Goal: Communication & Community: Answer question/provide support

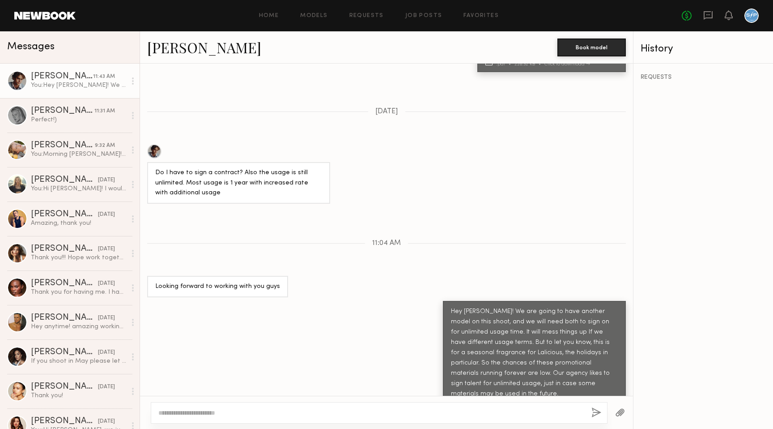
scroll to position [445, 0]
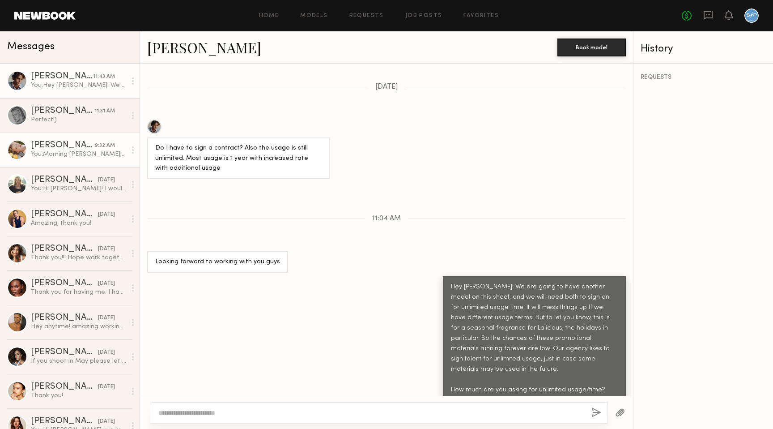
click at [55, 144] on div "Tatiana G." at bounding box center [63, 145] width 64 height 9
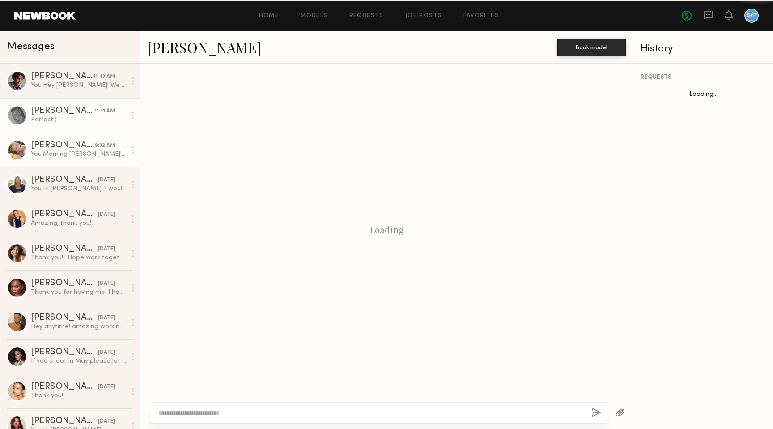
scroll to position [535, 0]
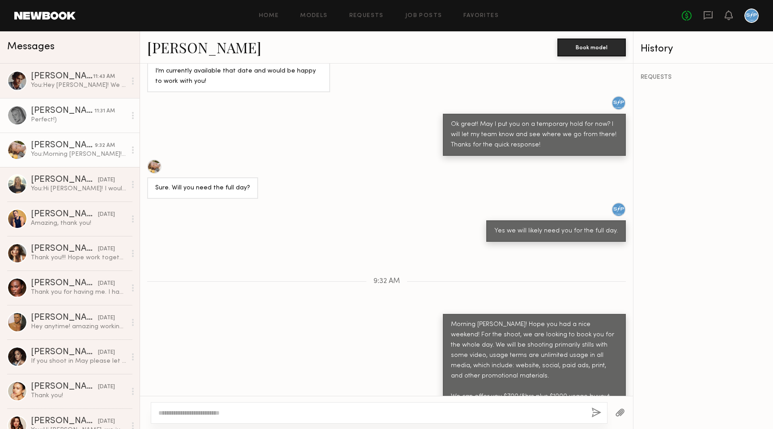
click at [55, 116] on div "Perfect!)" at bounding box center [78, 119] width 95 height 9
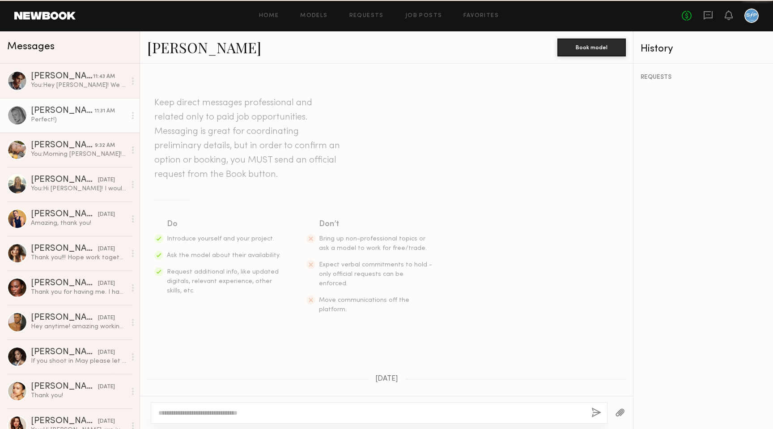
scroll to position [326, 0]
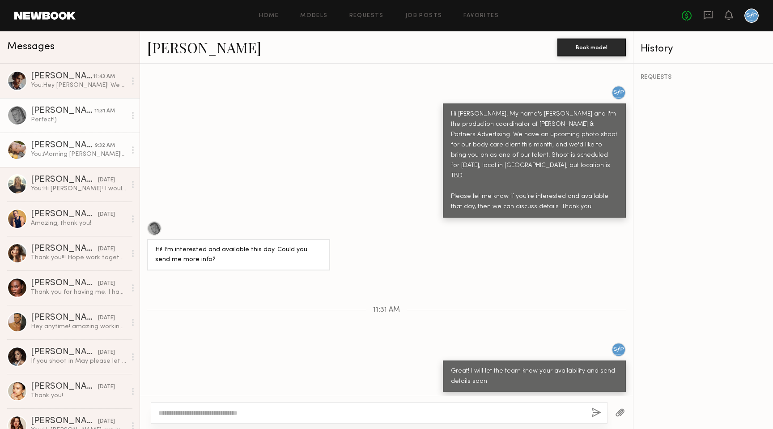
click at [55, 140] on link "Tatiana G. 9:32 AM You: Morning Tatiana! Hope you had a nice weekend! For the s…" at bounding box center [70, 149] width 140 height 34
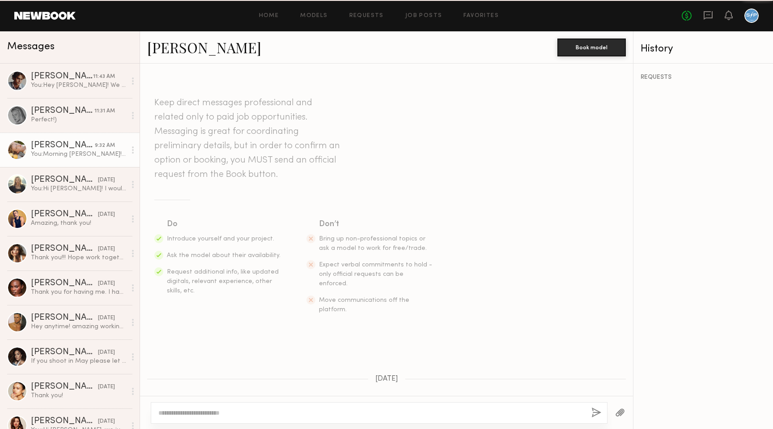
scroll to position [535, 0]
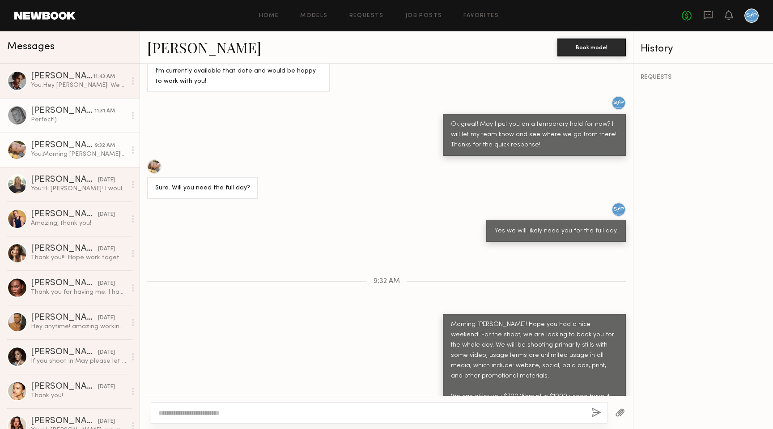
click at [53, 112] on div "Karina Valeshna V." at bounding box center [63, 111] width 64 height 9
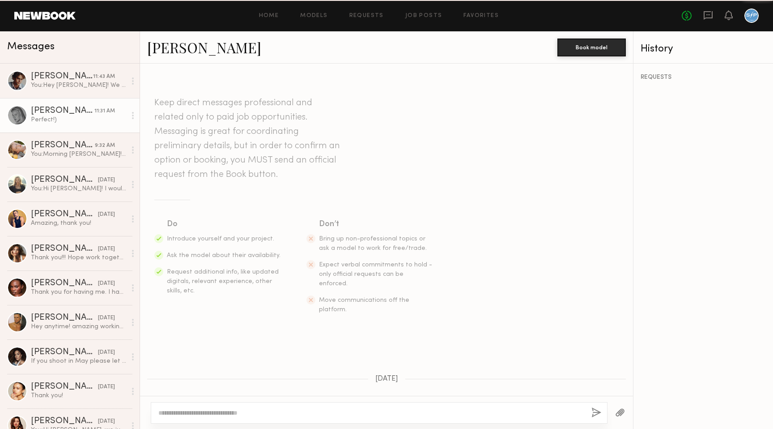
scroll to position [326, 0]
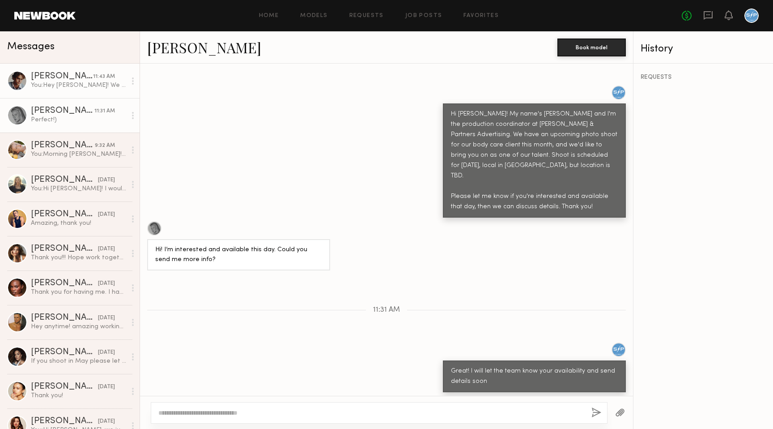
click at [55, 92] on link "Ethan B. 11:43 AM You: Hey Ethan! We are going to have another model on this sh…" at bounding box center [70, 81] width 140 height 34
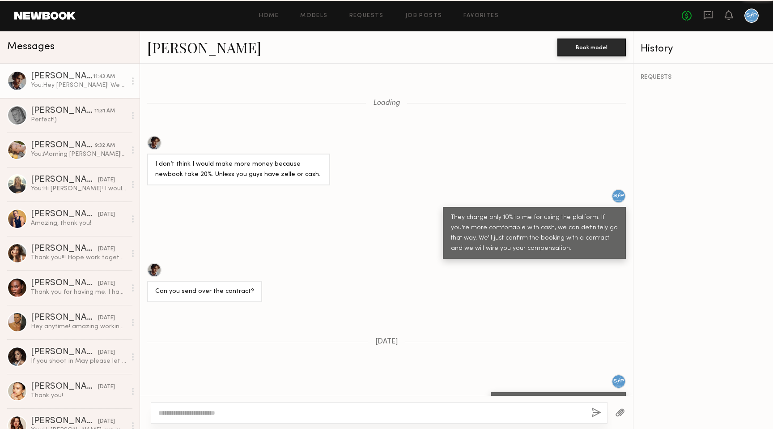
scroll to position [445, 0]
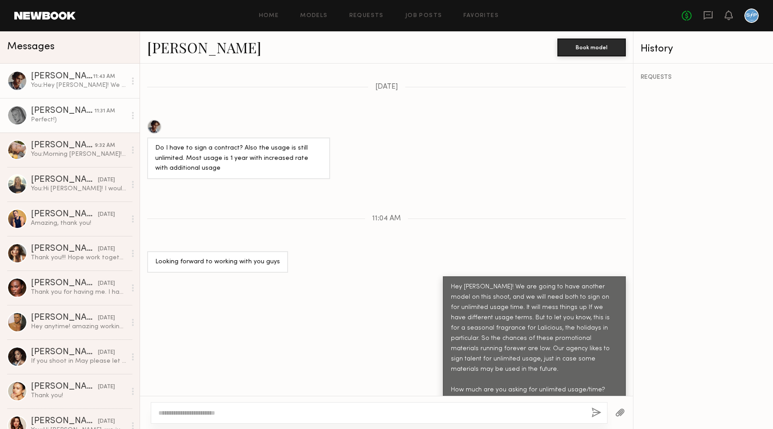
click at [58, 121] on div "Perfect!)" at bounding box center [78, 119] width 95 height 9
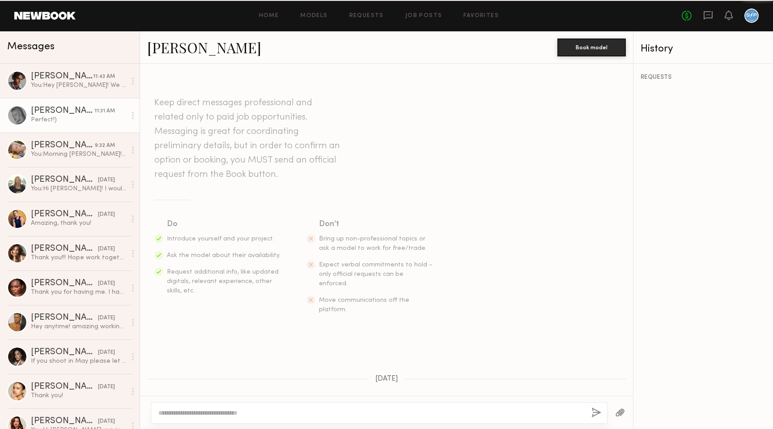
scroll to position [326, 0]
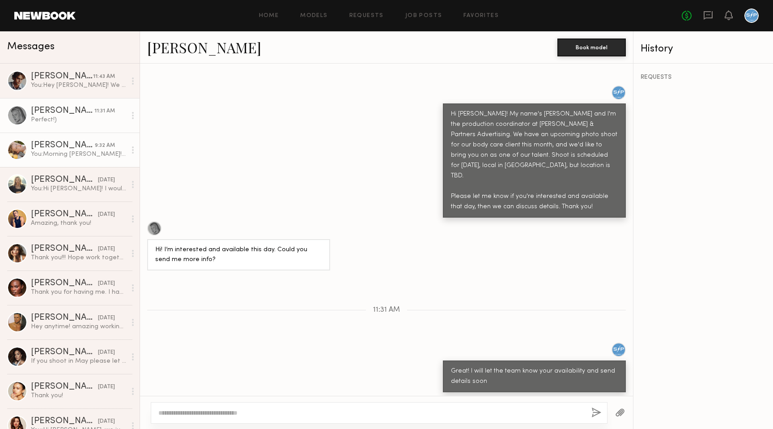
click at [52, 161] on link "Tatiana G. 9:32 AM You: Morning Tatiana! Hope you had a nice weekend! For the s…" at bounding box center [70, 149] width 140 height 34
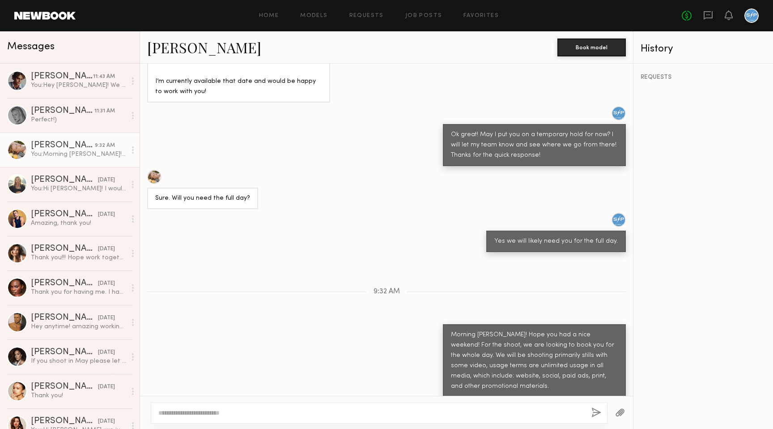
scroll to position [535, 0]
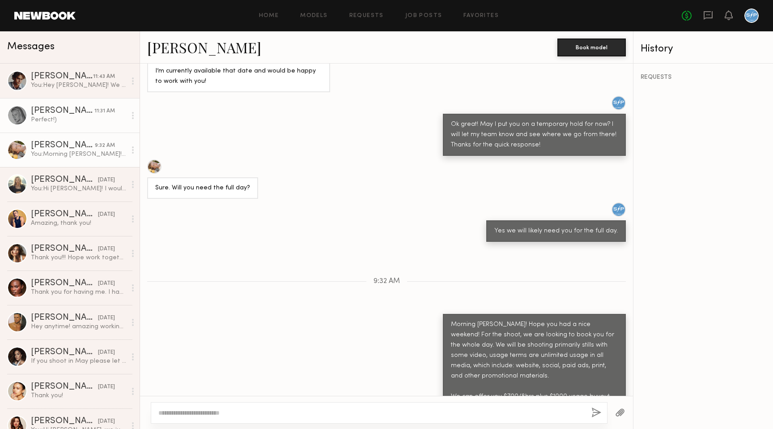
click at [55, 112] on div "Karina Valeshna V." at bounding box center [63, 111] width 64 height 9
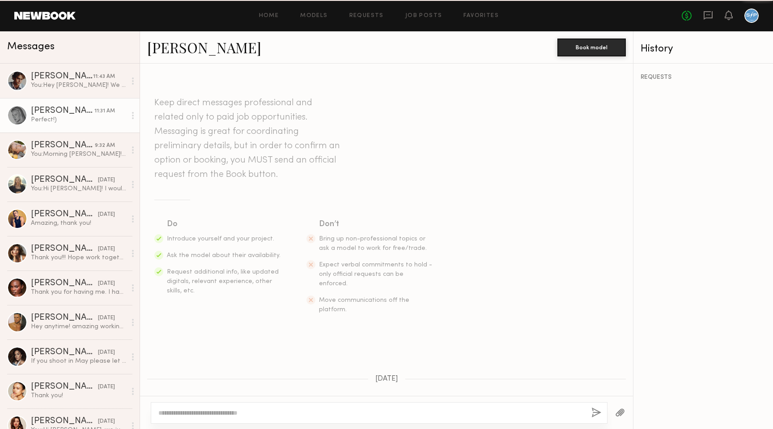
scroll to position [326, 0]
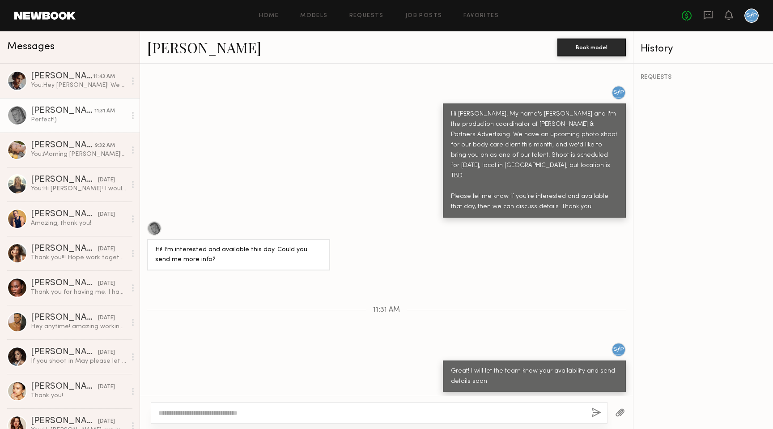
click at [201, 51] on link "Karina Valeshna V." at bounding box center [204, 47] width 114 height 19
click at [52, 141] on div "Tatiana G." at bounding box center [63, 145] width 64 height 9
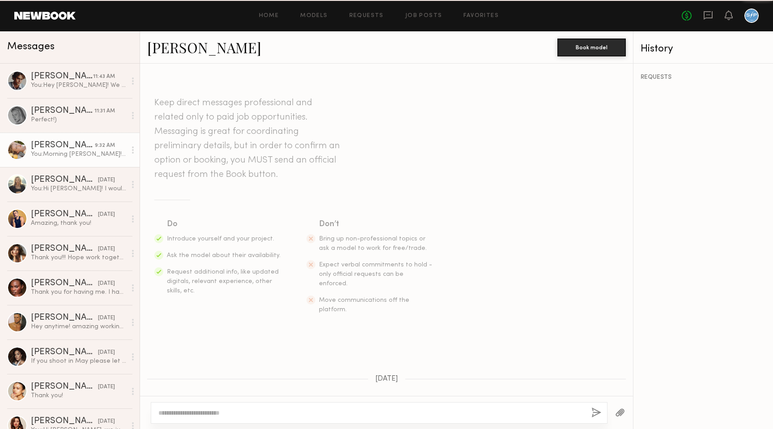
scroll to position [535, 0]
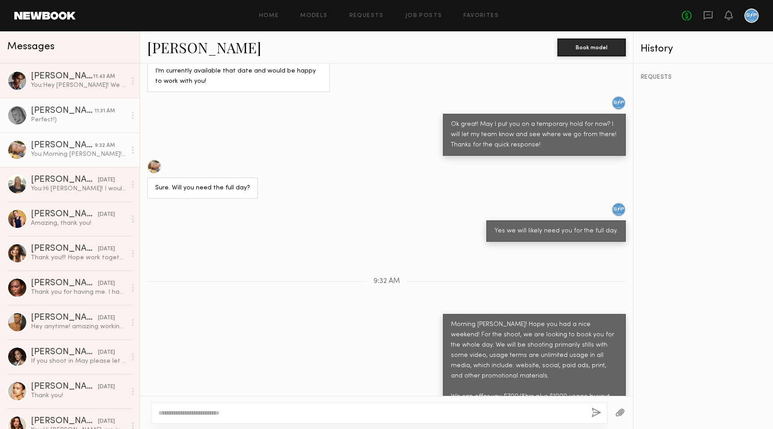
click at [64, 119] on div "Perfect!)" at bounding box center [78, 119] width 95 height 9
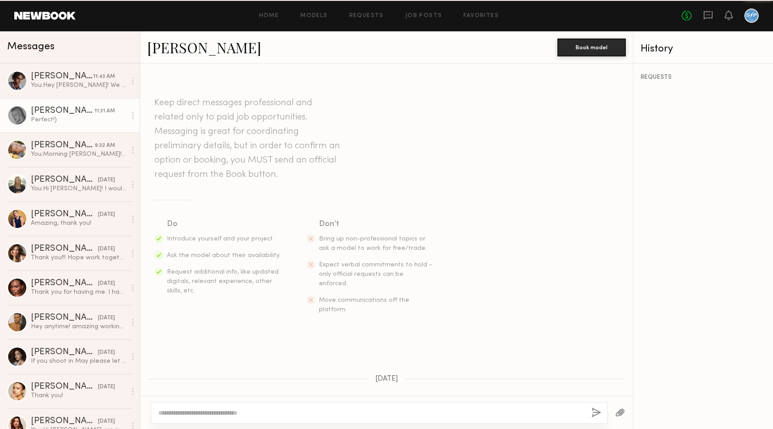
scroll to position [326, 0]
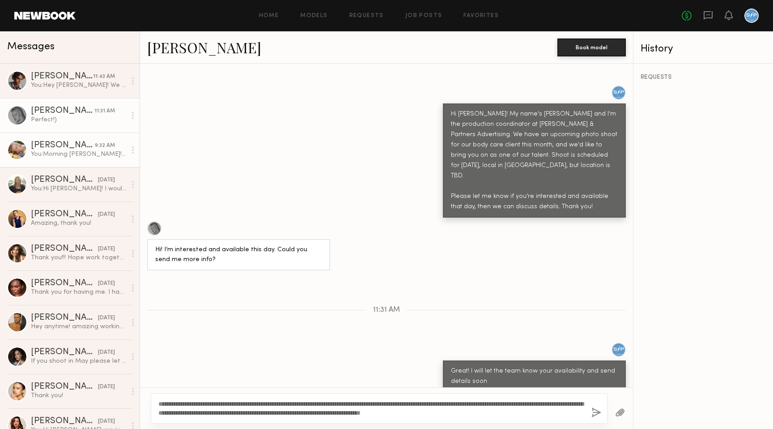
type textarea "**********"
click at [71, 147] on div "Tatiana G." at bounding box center [63, 145] width 64 height 9
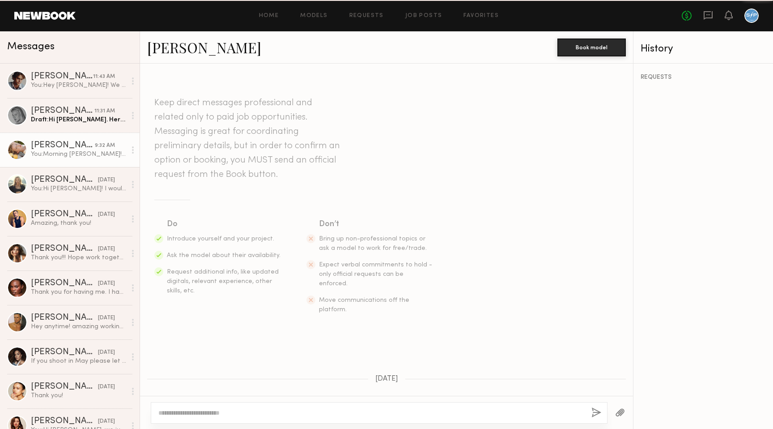
scroll to position [535, 0]
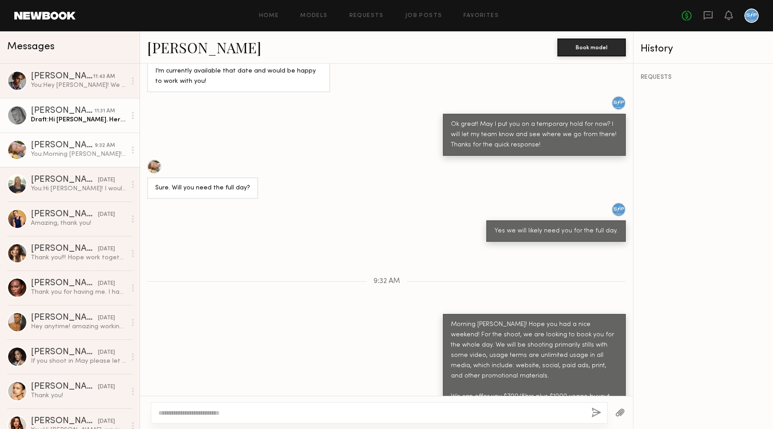
click at [64, 122] on div "Draft: Hi Karina. Here is what we can offer for the shoot. We are still figurin…" at bounding box center [78, 119] width 95 height 9
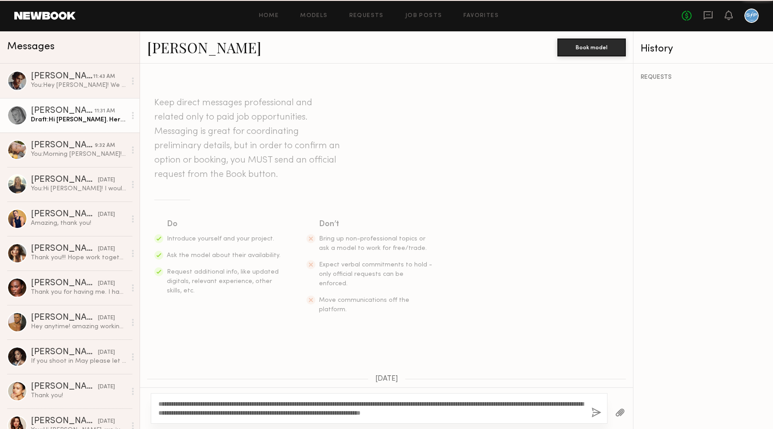
scroll to position [326, 0]
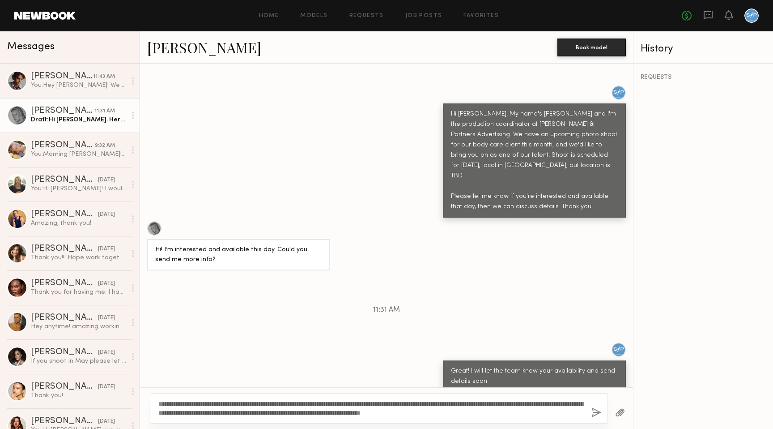
click at [301, 402] on textarea "**********" at bounding box center [371, 408] width 426 height 18
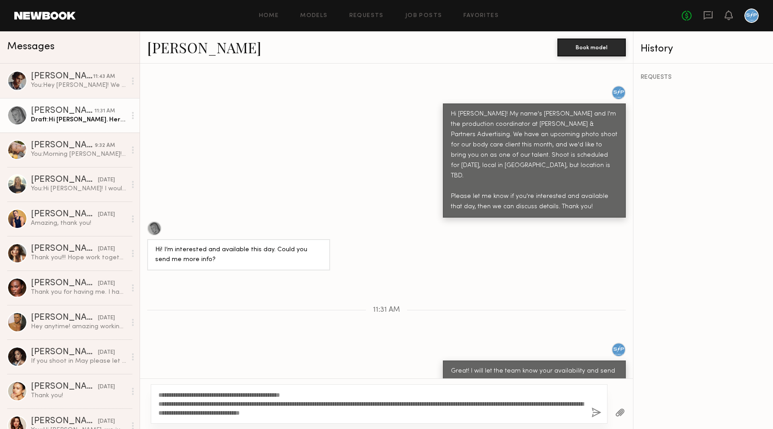
click at [434, 404] on textarea "**********" at bounding box center [371, 403] width 426 height 27
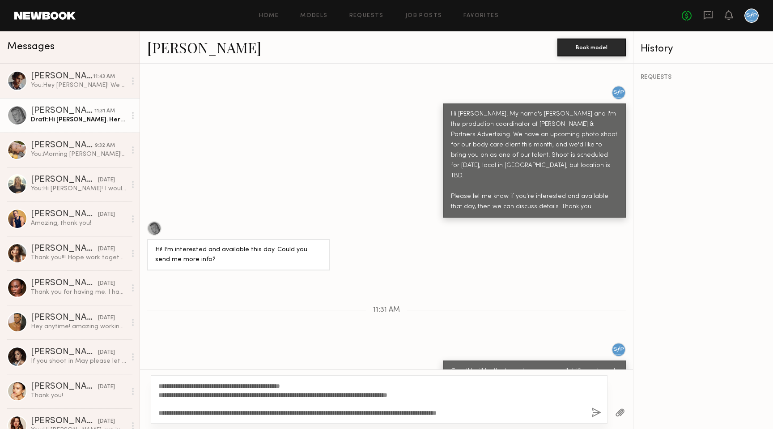
click at [545, 413] on textarea "**********" at bounding box center [371, 399] width 426 height 36
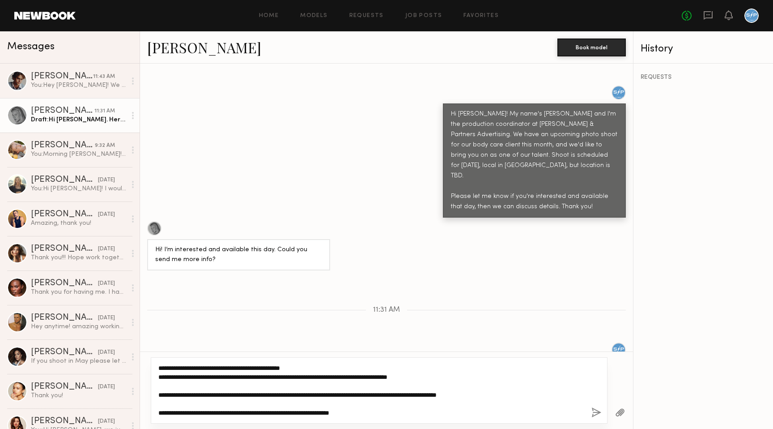
click at [349, 373] on textarea "**********" at bounding box center [371, 390] width 426 height 54
click at [448, 382] on textarea "**********" at bounding box center [371, 390] width 426 height 54
click at [438, 375] on textarea "**********" at bounding box center [371, 390] width 426 height 54
click at [386, 410] on textarea "**********" at bounding box center [371, 390] width 426 height 54
click at [388, 378] on textarea "**********" at bounding box center [371, 390] width 426 height 54
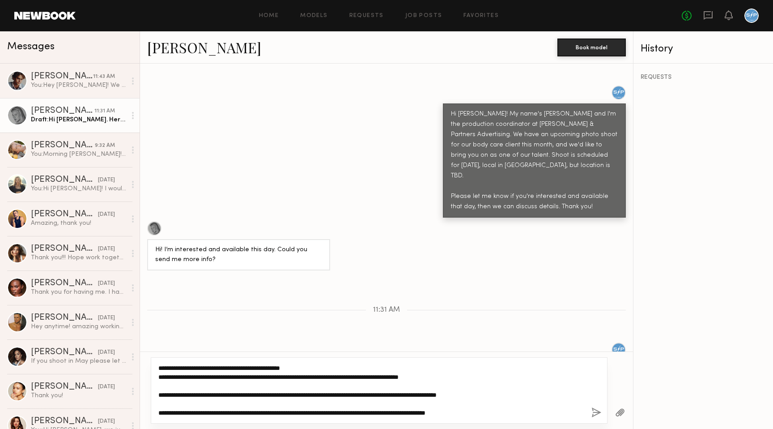
click at [272, 414] on textarea "**********" at bounding box center [371, 390] width 426 height 54
click at [343, 413] on textarea "**********" at bounding box center [371, 390] width 426 height 54
drag, startPoint x: 411, startPoint y: 413, endPoint x: 312, endPoint y: 413, distance: 98.9
click at [312, 413] on textarea "**********" at bounding box center [371, 390] width 426 height 54
click at [476, 410] on textarea "**********" at bounding box center [371, 390] width 426 height 54
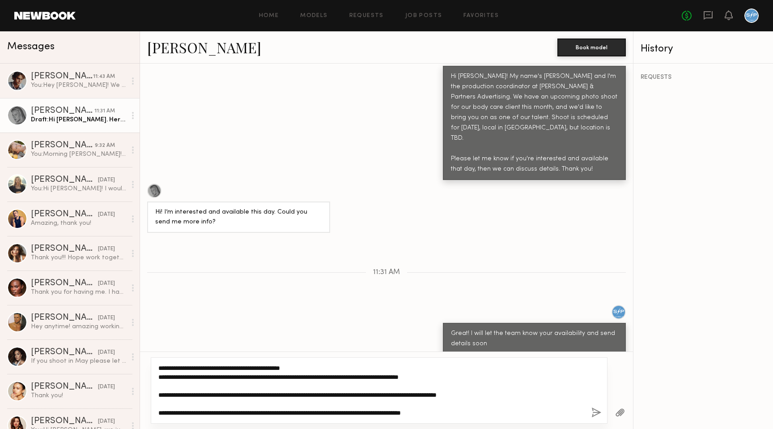
scroll to position [370, 0]
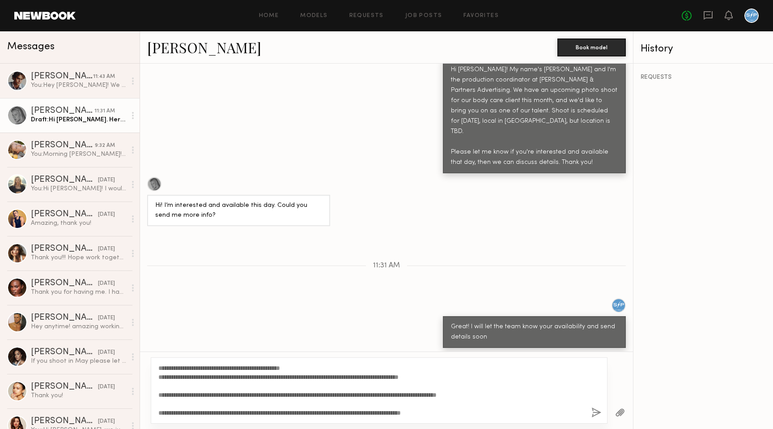
click at [388, 264] on div "Keep direct messages professional and related only to paid job opportunities. M…" at bounding box center [386, 208] width 493 height 288
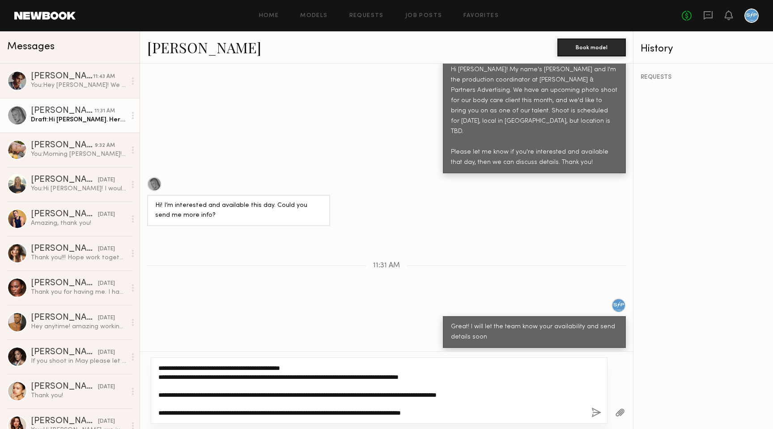
click at [458, 389] on textarea "**********" at bounding box center [371, 390] width 426 height 54
click at [191, 366] on textarea "**********" at bounding box center [371, 390] width 426 height 54
click at [475, 413] on textarea "**********" at bounding box center [371, 390] width 426 height 54
click at [186, 367] on textarea "**********" at bounding box center [371, 390] width 426 height 54
click at [159, 377] on textarea "**********" at bounding box center [371, 390] width 426 height 54
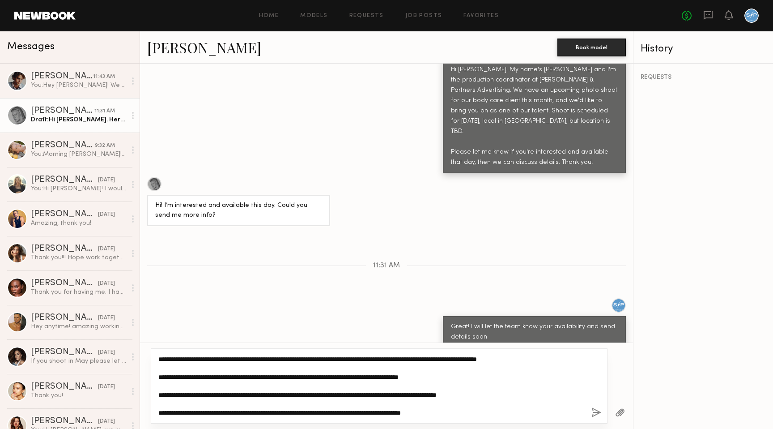
type textarea "**********"
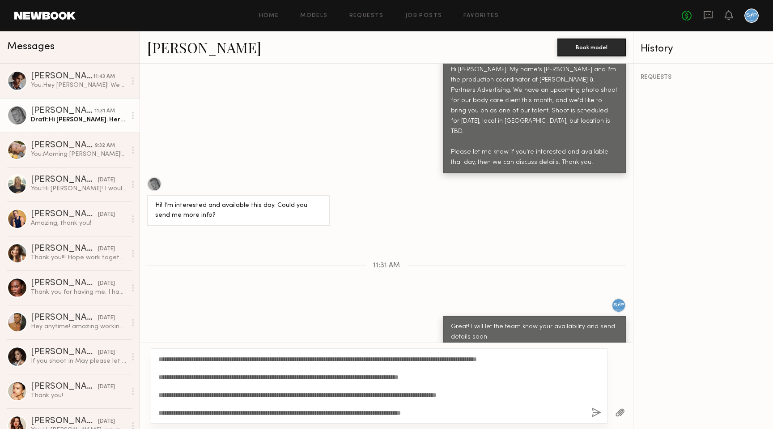
click at [595, 413] on button "button" at bounding box center [597, 412] width 10 height 11
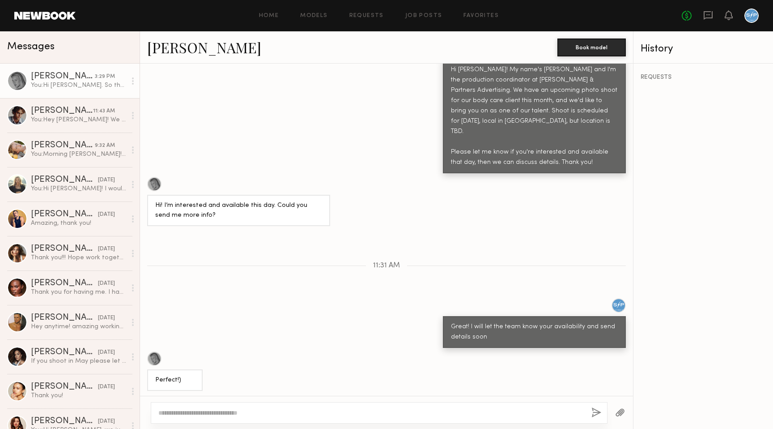
scroll to position [560, 0]
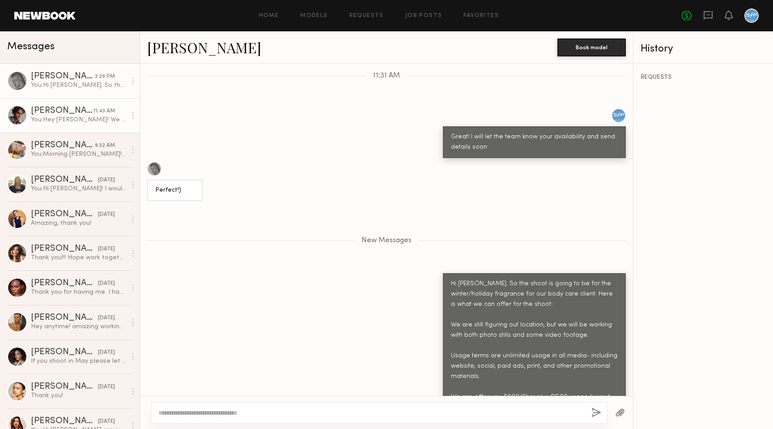
click at [98, 118] on div "You: Hey Ethan! We are going to have another model on this shoot, and we will n…" at bounding box center [78, 119] width 95 height 9
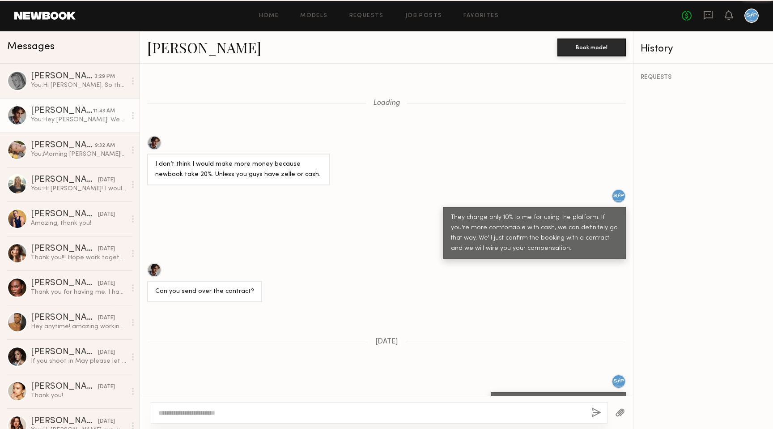
scroll to position [445, 0]
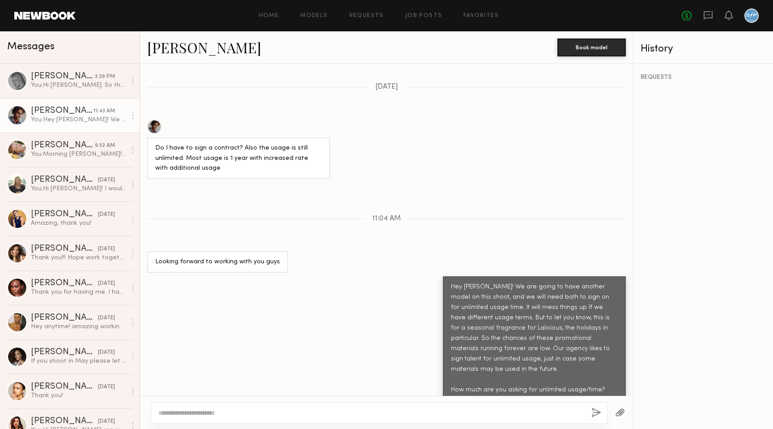
click at [183, 48] on link "Ethan B." at bounding box center [204, 47] width 114 height 19
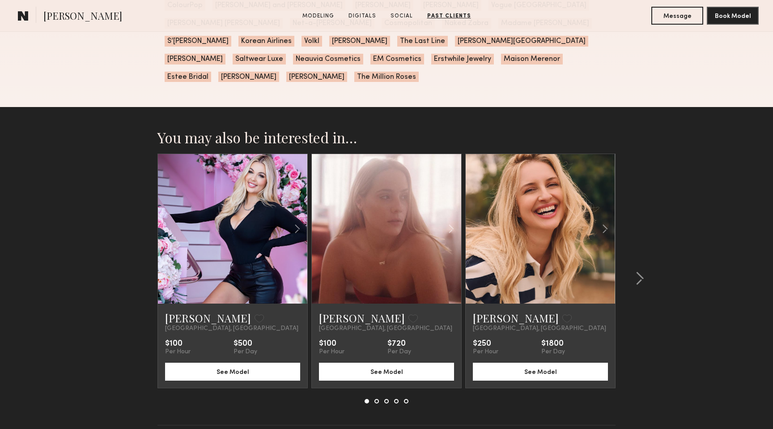
scroll to position [1420, 0]
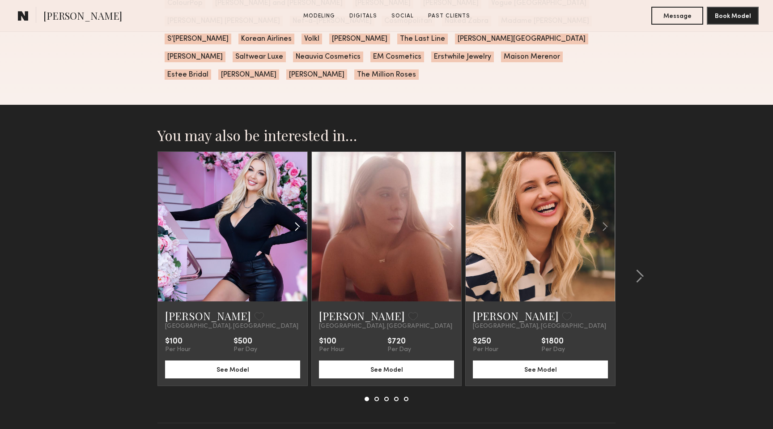
click at [296, 218] on common-icon at bounding box center [297, 226] width 13 height 17
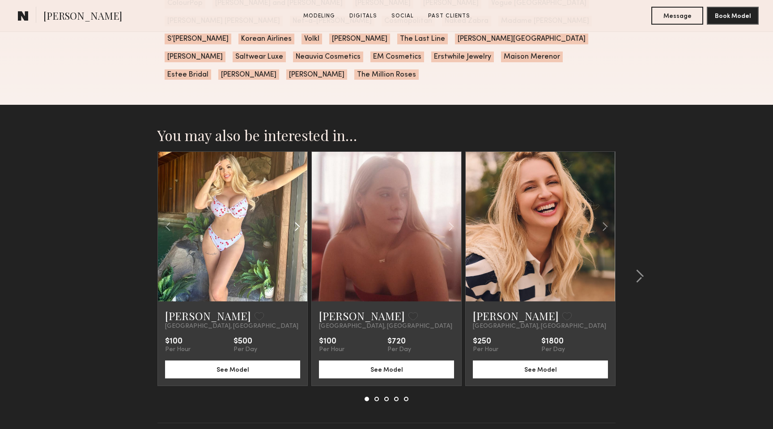
click at [296, 218] on common-icon at bounding box center [297, 226] width 13 height 17
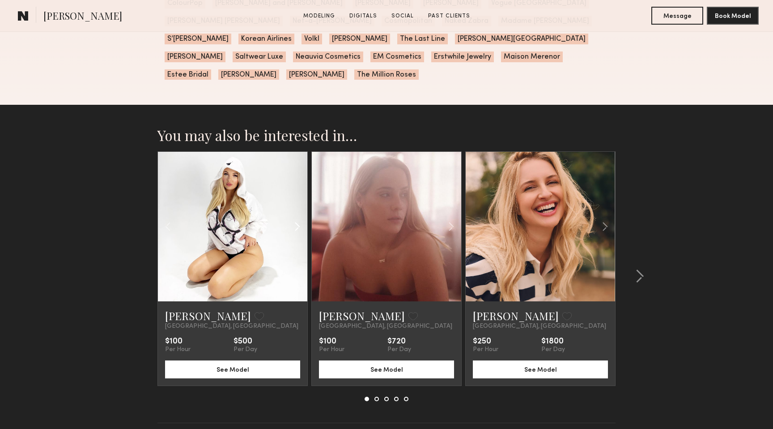
click at [296, 218] on common-icon at bounding box center [297, 226] width 13 height 17
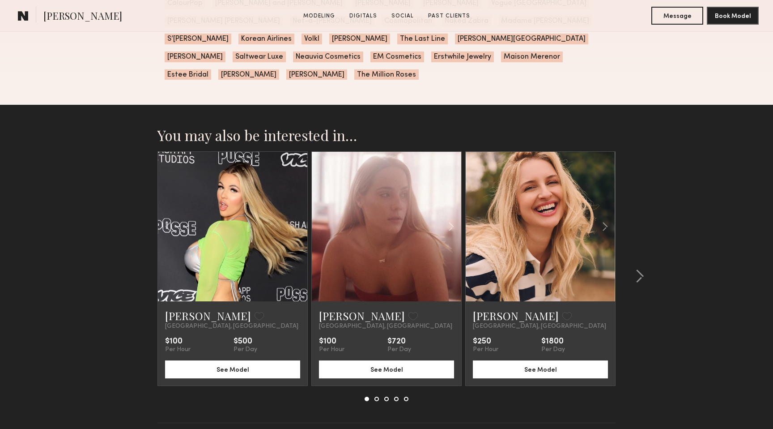
click at [296, 207] on div at bounding box center [232, 226] width 149 height 149
click at [178, 308] on link "Haley H." at bounding box center [208, 315] width 86 height 14
click at [640, 269] on common-icon at bounding box center [640, 276] width 9 height 14
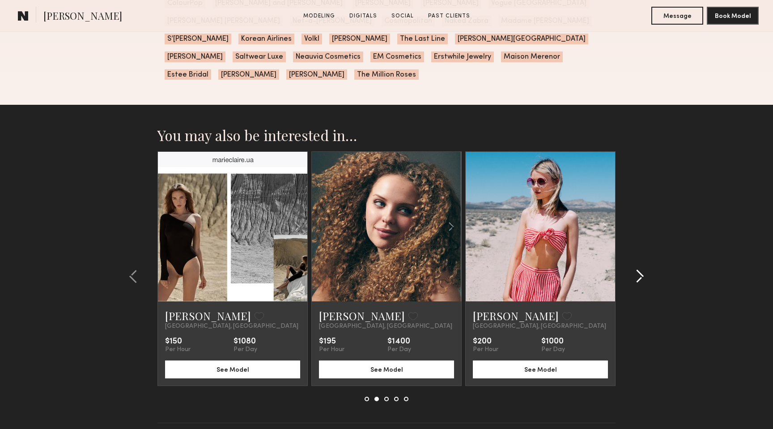
click at [640, 269] on common-icon at bounding box center [640, 276] width 9 height 14
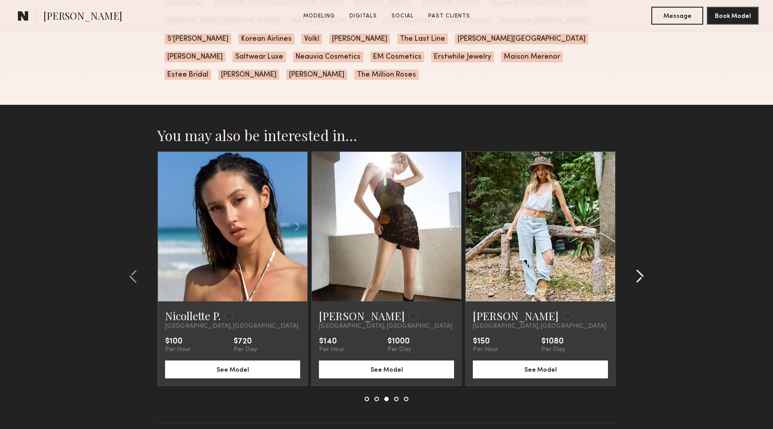
click at [640, 269] on common-icon at bounding box center [640, 276] width 9 height 14
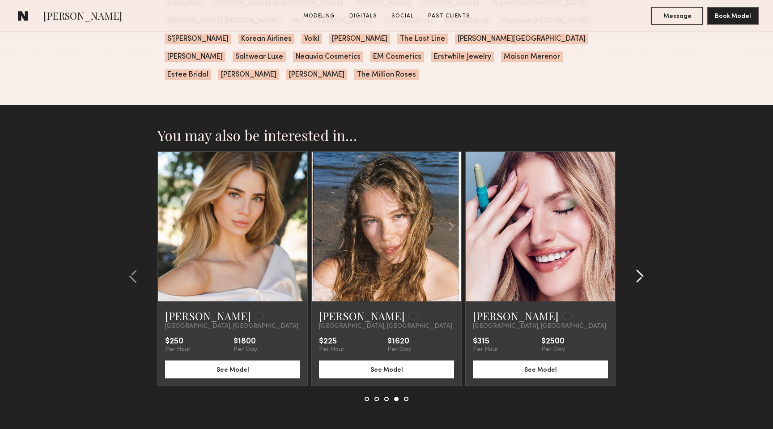
click at [640, 269] on common-icon at bounding box center [640, 276] width 9 height 14
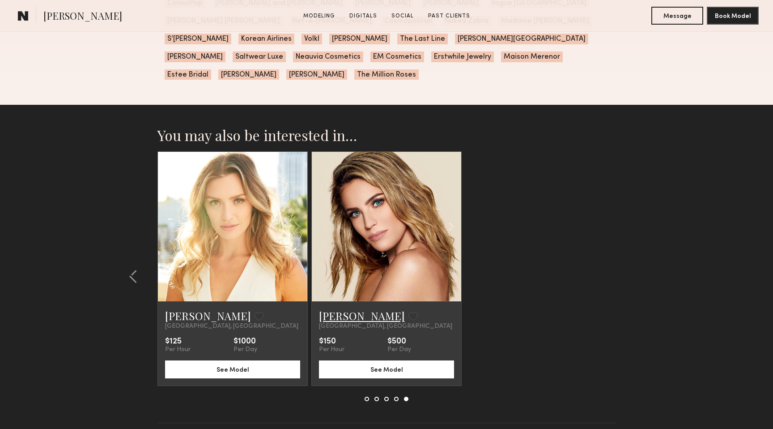
click at [340, 308] on link "[PERSON_NAME]" at bounding box center [362, 315] width 86 height 14
click at [332, 308] on link "[PERSON_NAME]" at bounding box center [362, 315] width 86 height 14
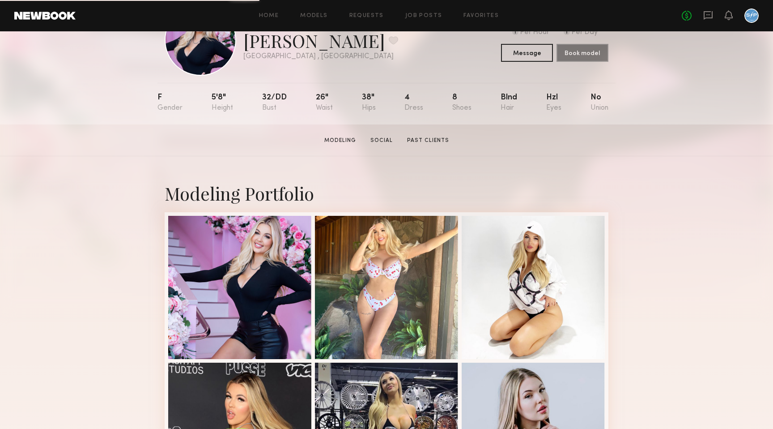
scroll to position [52, 0]
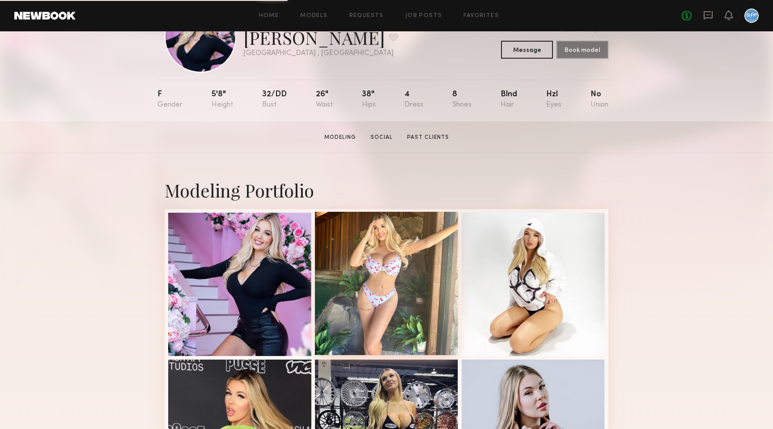
click at [447, 263] on div at bounding box center [386, 283] width 143 height 143
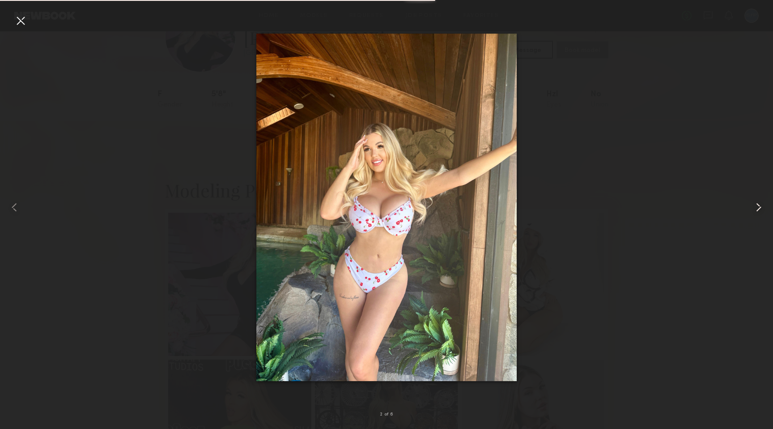
click at [759, 208] on common-icon at bounding box center [759, 207] width 14 height 14
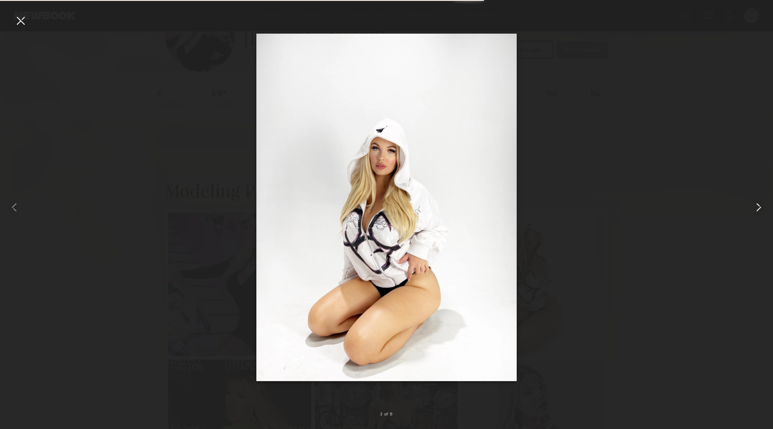
click at [760, 208] on common-icon at bounding box center [759, 207] width 14 height 14
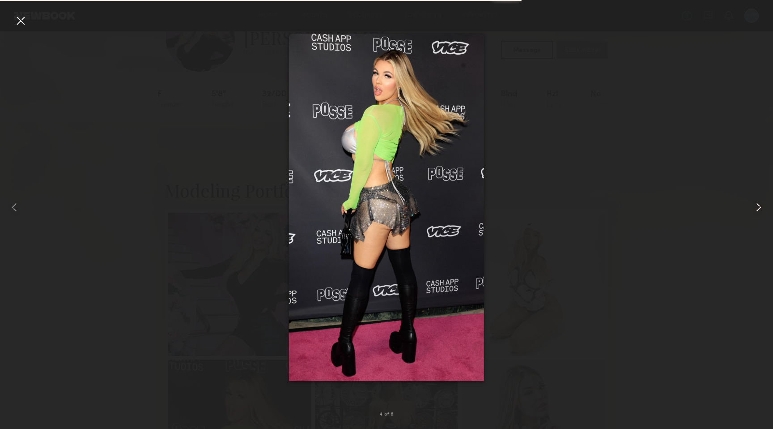
click at [760, 208] on common-icon at bounding box center [759, 207] width 14 height 14
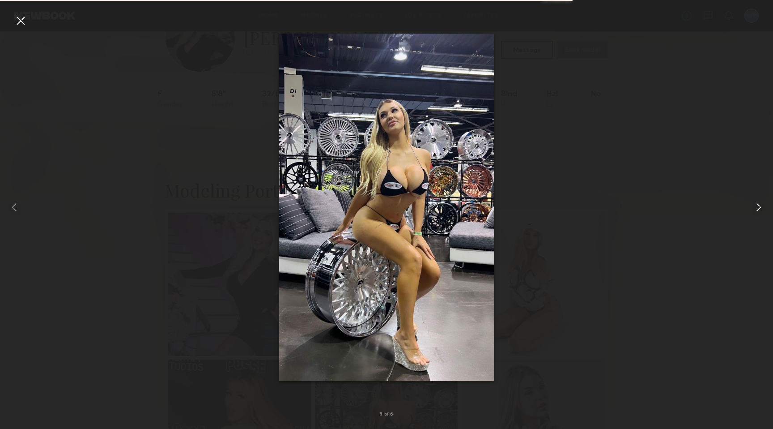
click at [760, 208] on common-icon at bounding box center [759, 207] width 14 height 14
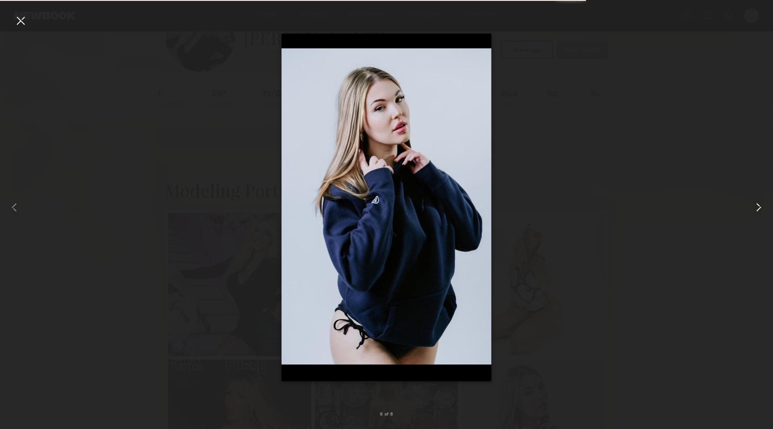
click at [760, 208] on common-icon at bounding box center [759, 207] width 14 height 14
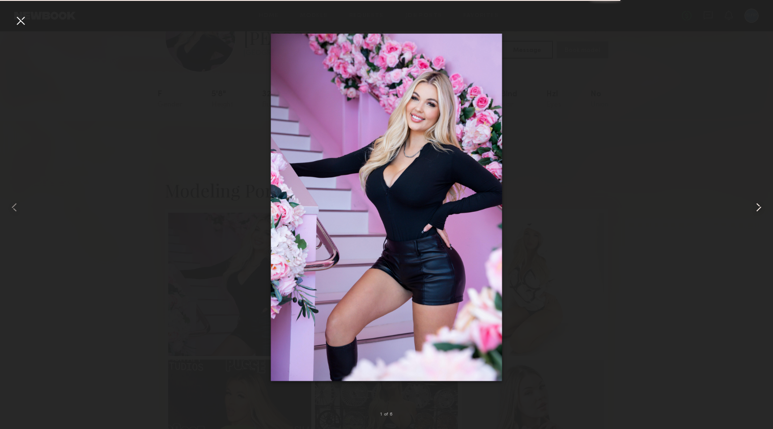
click at [760, 208] on common-icon at bounding box center [759, 207] width 14 height 14
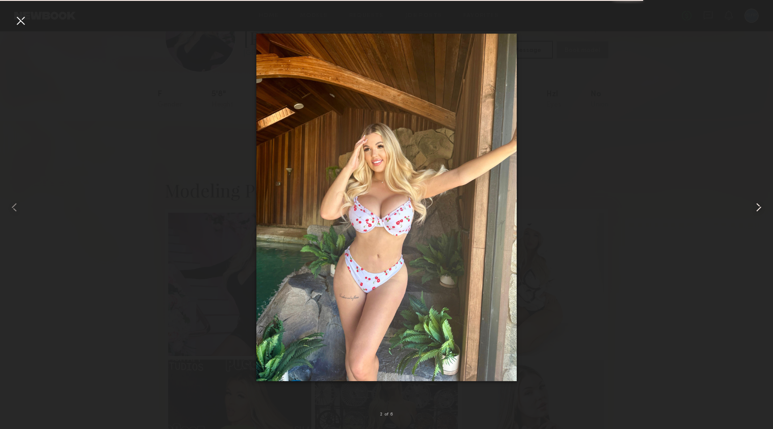
click at [760, 208] on common-icon at bounding box center [759, 207] width 14 height 14
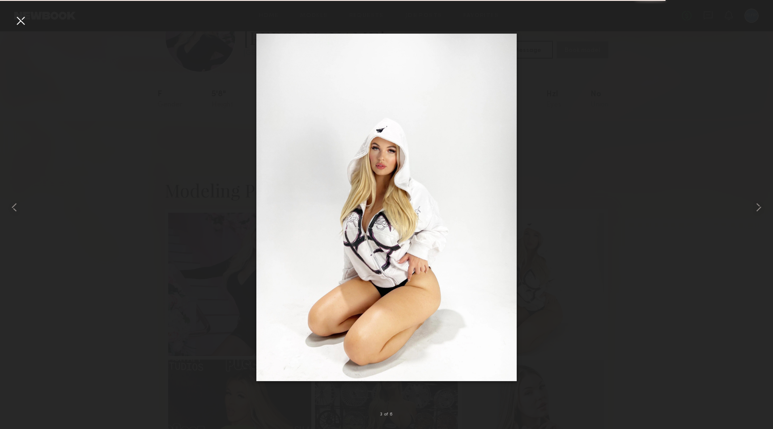
click at [714, 226] on div at bounding box center [386, 207] width 773 height 386
click at [596, 304] on div at bounding box center [386, 207] width 773 height 386
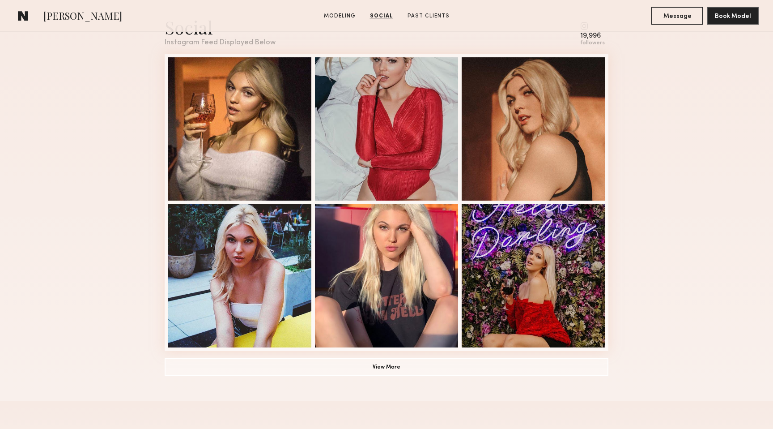
scroll to position [612, 0]
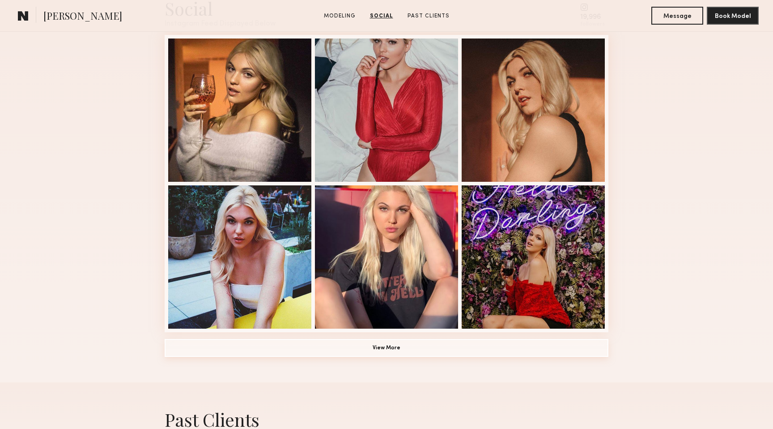
click at [504, 347] on button "View More" at bounding box center [387, 348] width 444 height 18
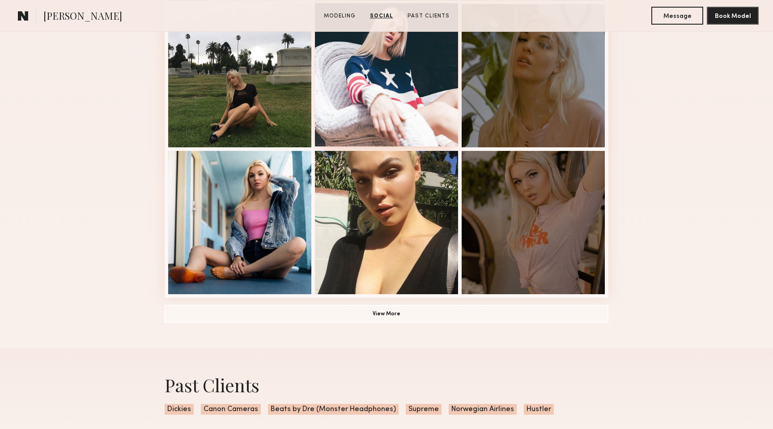
scroll to position [943, 0]
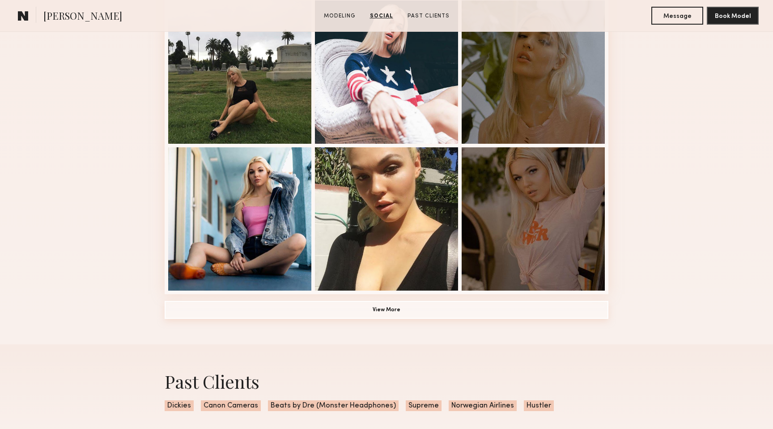
click at [427, 302] on button "View More" at bounding box center [387, 310] width 444 height 18
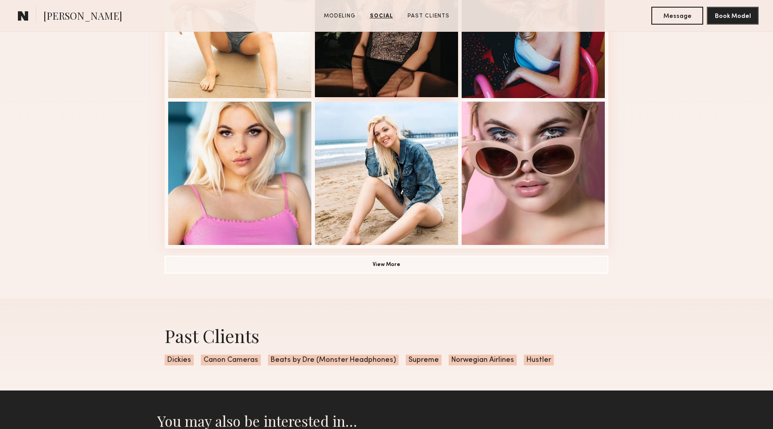
scroll to position [1289, 0]
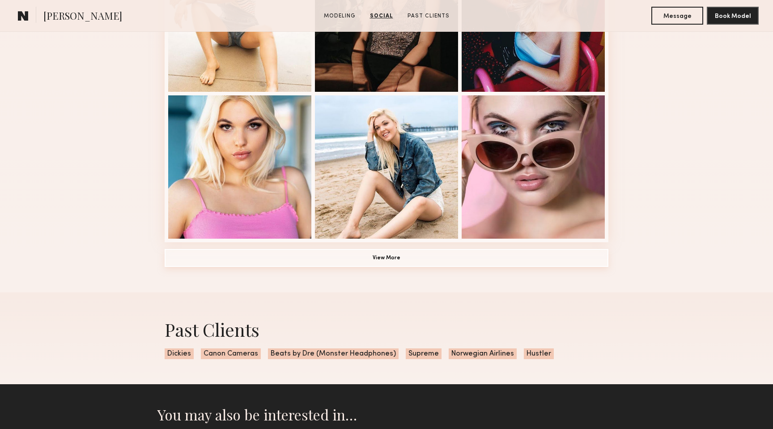
click at [441, 259] on button "View More" at bounding box center [387, 258] width 444 height 18
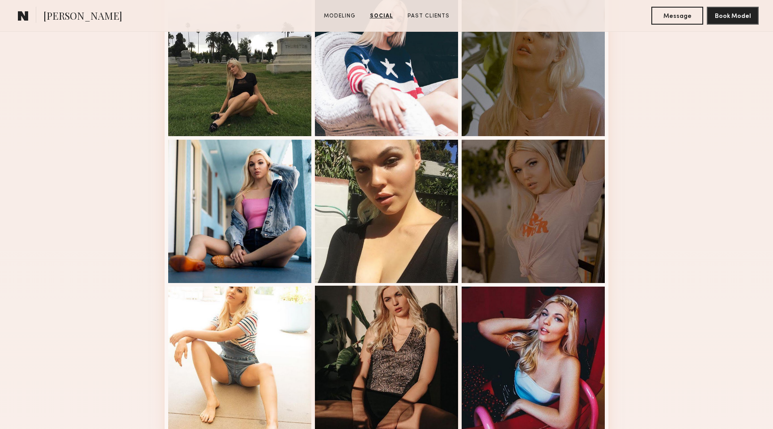
scroll to position [928, 0]
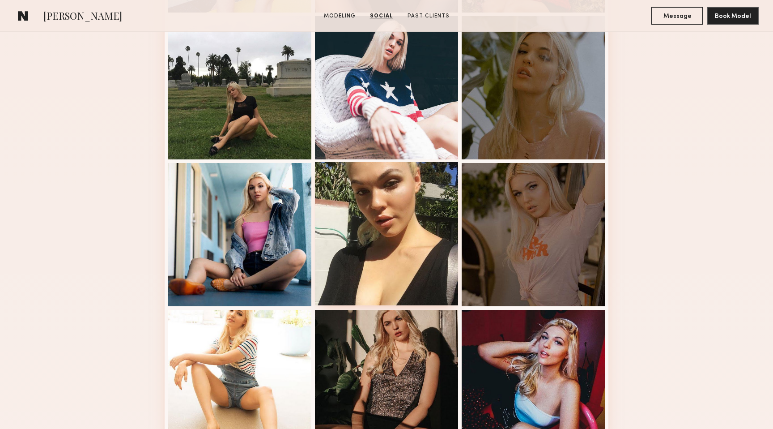
click at [407, 259] on div "Likes & comments displayed to show model’s engagement" at bounding box center [386, 233] width 143 height 143
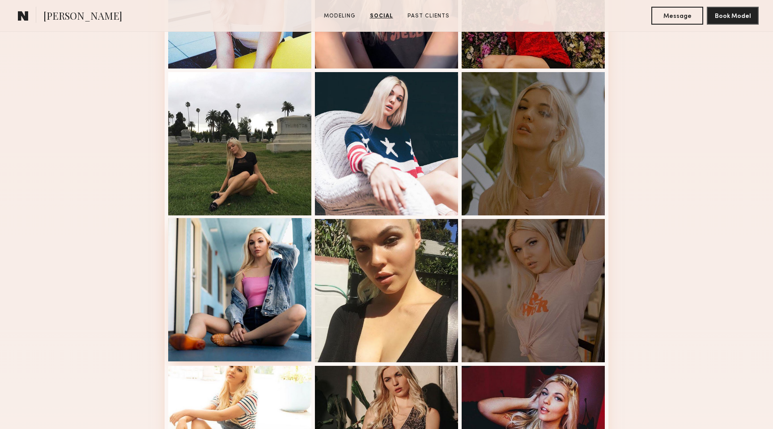
scroll to position [865, 0]
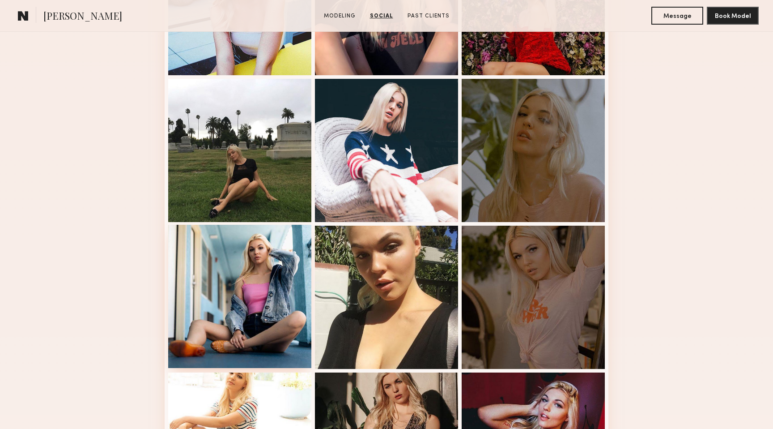
click at [273, 247] on div "Likes & comments displayed to show model’s engagement" at bounding box center [239, 296] width 143 height 143
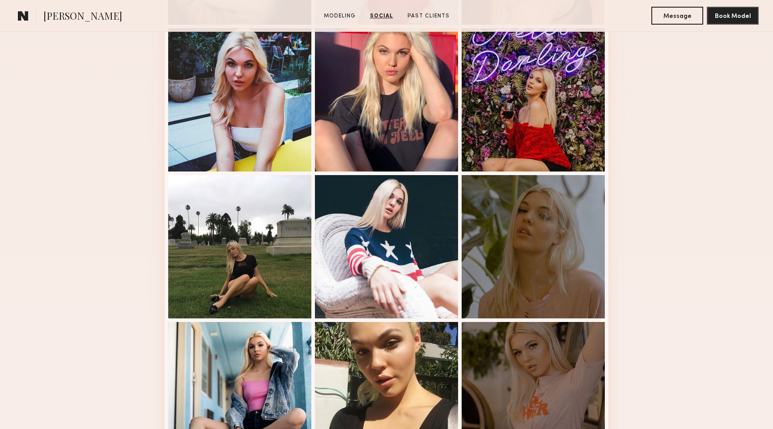
scroll to position [618, 0]
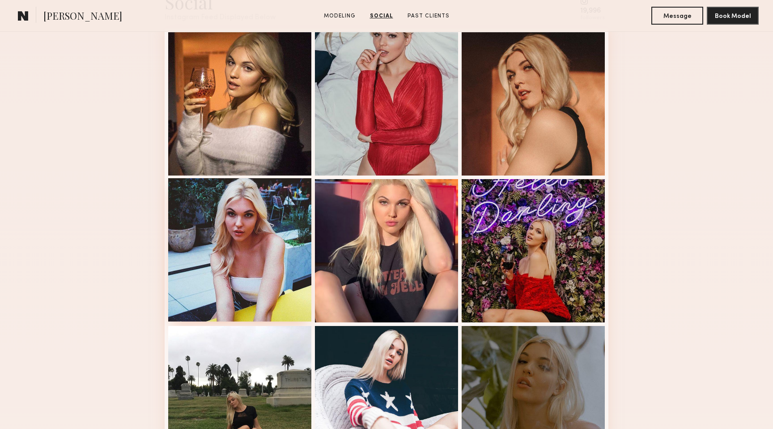
click at [273, 244] on div "Likes & comments displayed to show model’s engagement" at bounding box center [239, 249] width 143 height 143
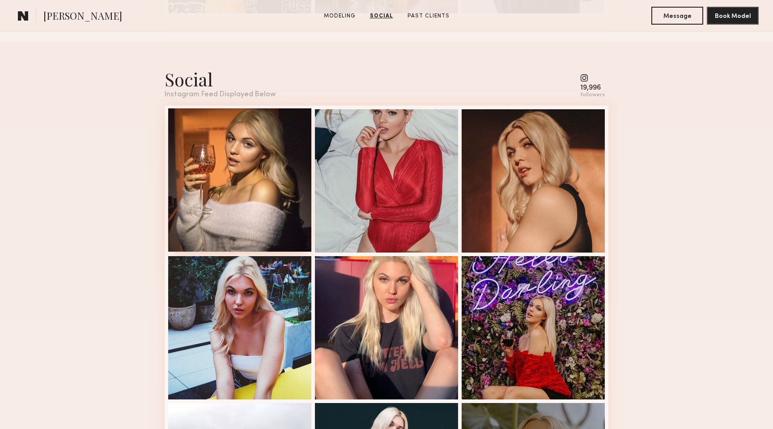
scroll to position [538, 0]
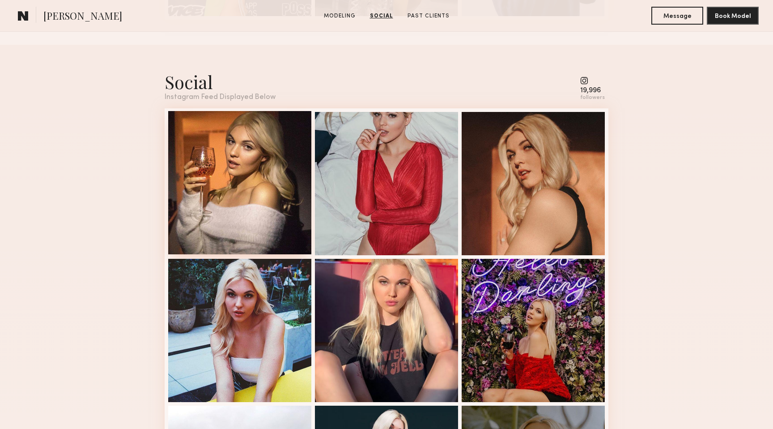
click at [253, 211] on div "Likes & comments displayed to show model’s engagement" at bounding box center [239, 182] width 143 height 143
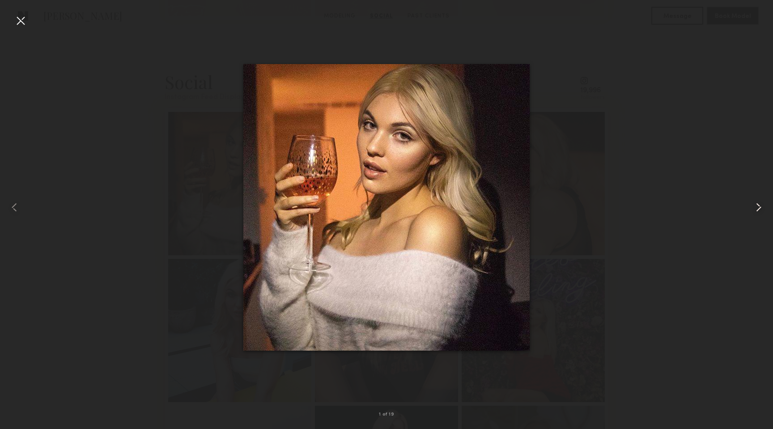
click at [756, 205] on common-icon at bounding box center [759, 207] width 14 height 14
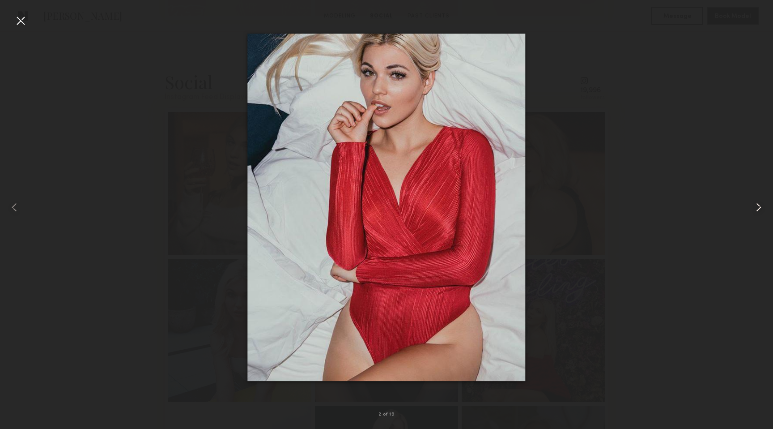
click at [756, 205] on common-icon at bounding box center [759, 207] width 14 height 14
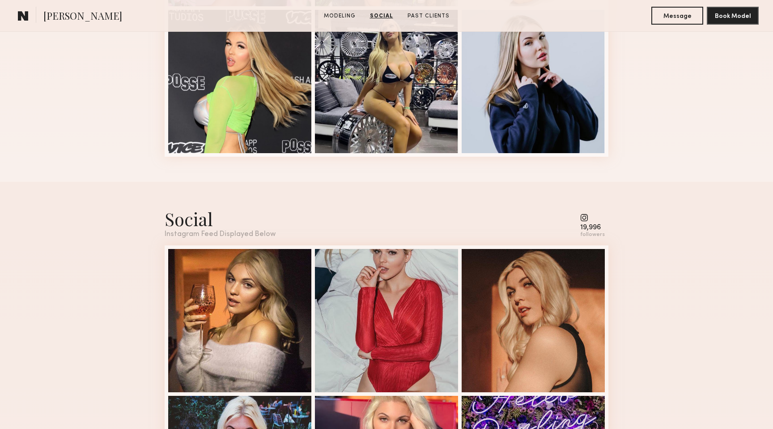
scroll to position [336, 0]
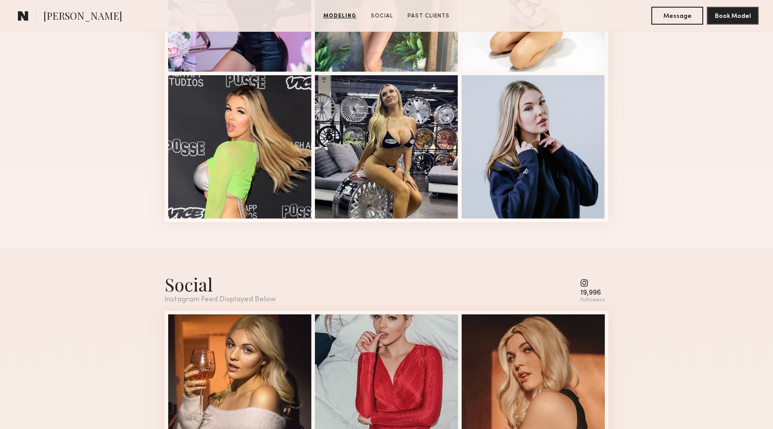
click at [588, 282] on common-icon at bounding box center [592, 283] width 25 height 8
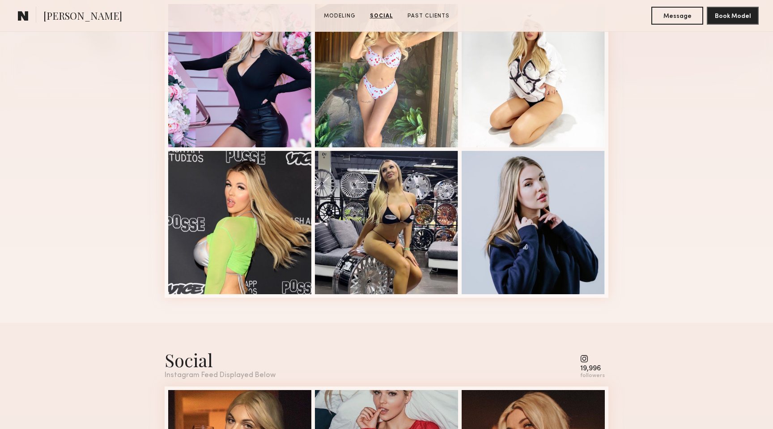
scroll to position [207, 0]
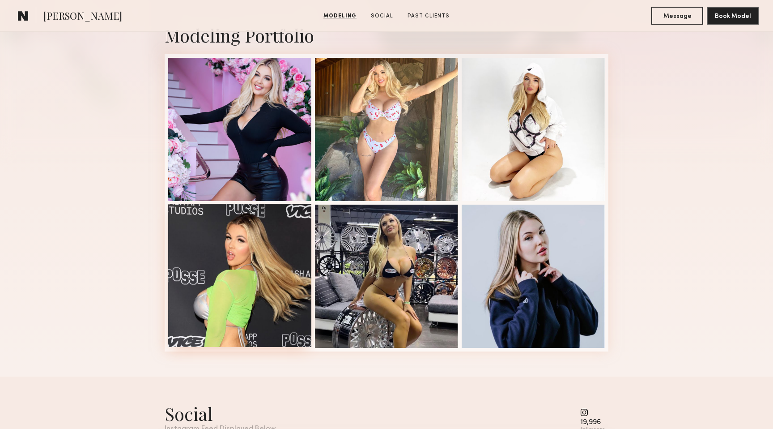
click at [235, 310] on div at bounding box center [239, 275] width 143 height 143
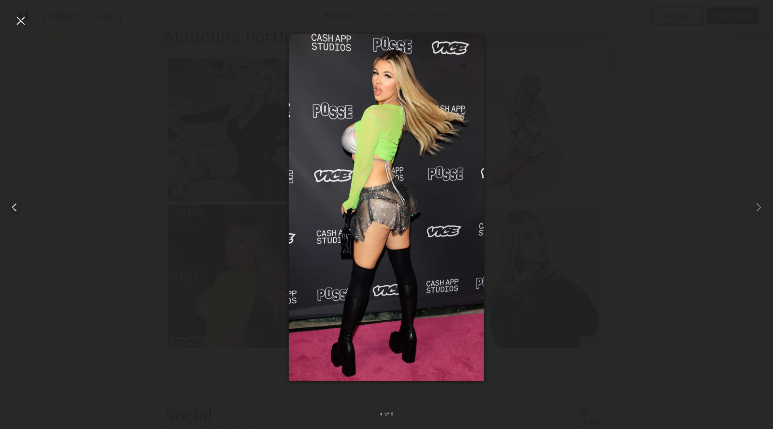
click at [17, 207] on common-icon at bounding box center [14, 207] width 14 height 14
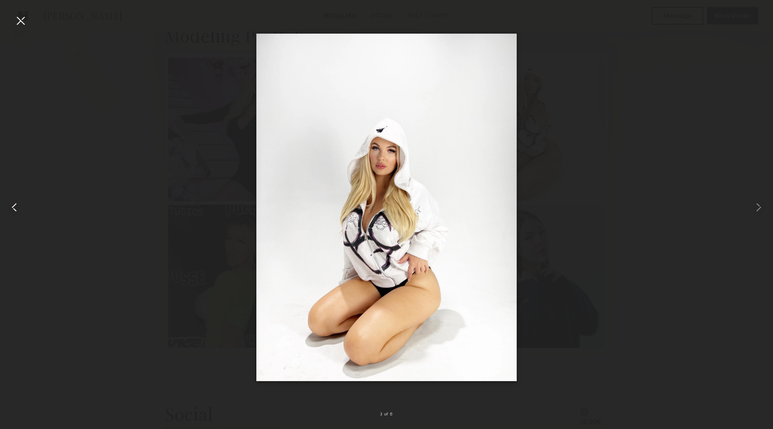
click at [17, 207] on common-icon at bounding box center [14, 207] width 14 height 14
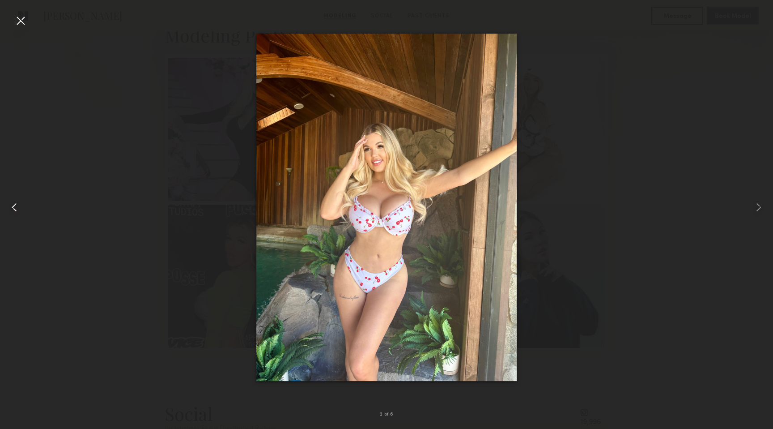
click at [17, 207] on common-icon at bounding box center [14, 207] width 14 height 14
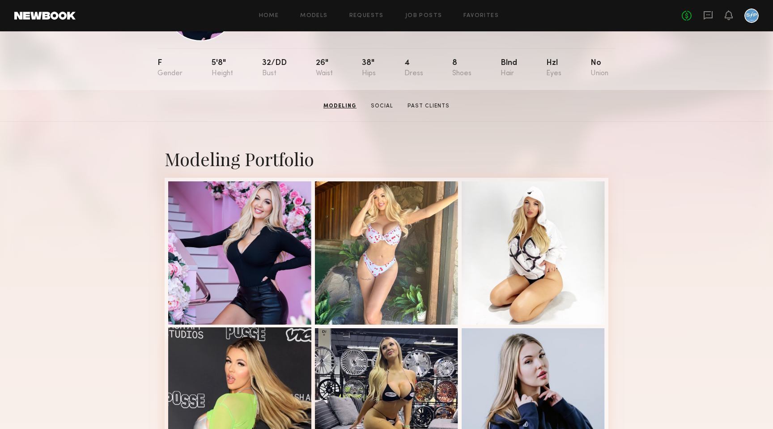
scroll to position [0, 0]
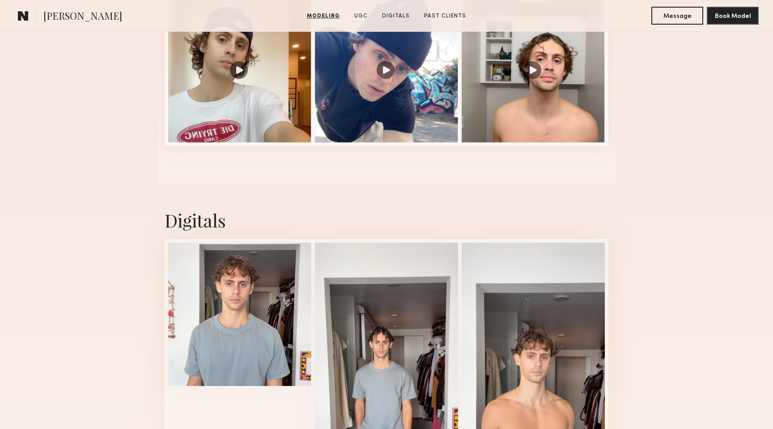
scroll to position [1581, 0]
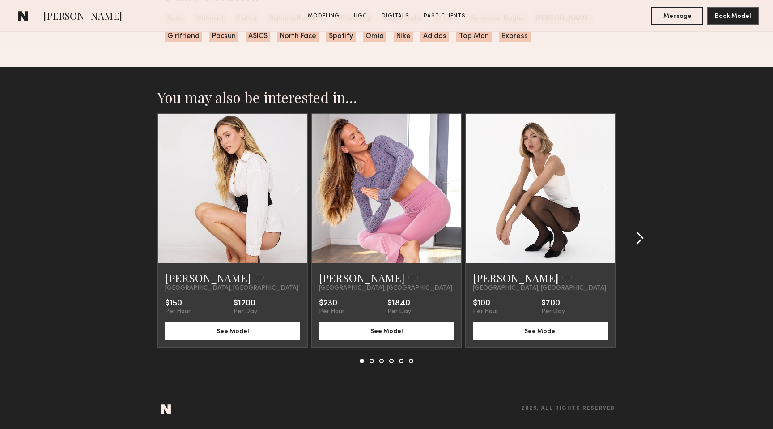
click at [644, 239] on div at bounding box center [637, 238] width 43 height 250
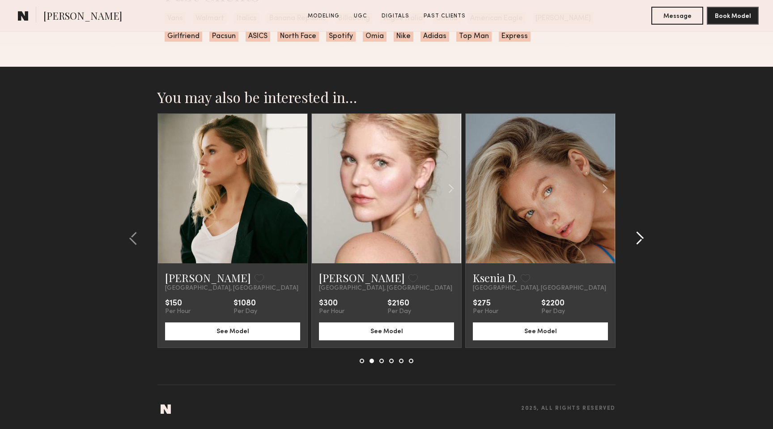
click at [644, 239] on div at bounding box center [637, 238] width 43 height 250
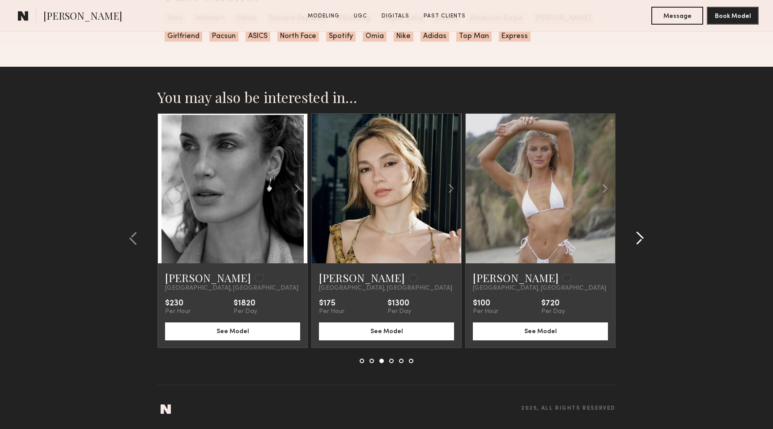
click at [644, 239] on div at bounding box center [637, 238] width 43 height 250
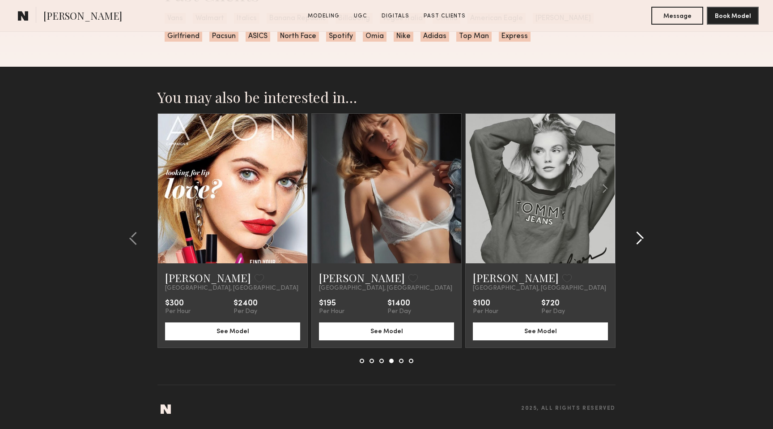
click at [644, 239] on div at bounding box center [637, 238] width 43 height 250
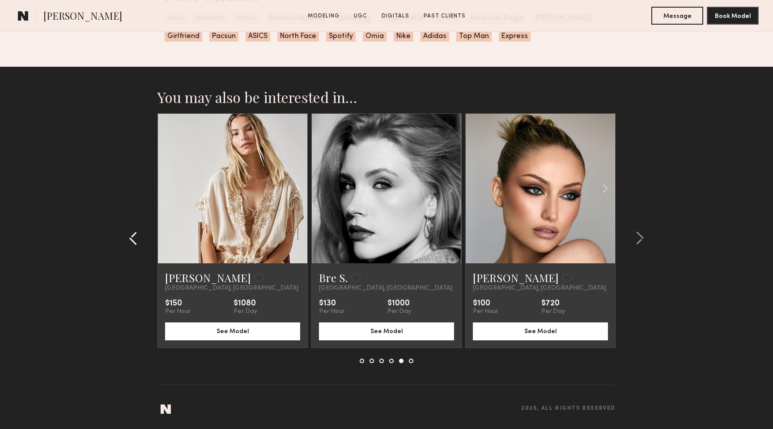
click at [128, 231] on div at bounding box center [136, 238] width 43 height 250
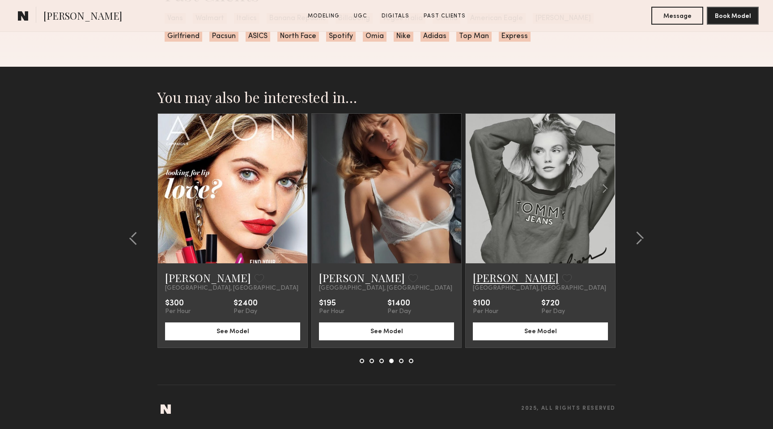
click at [515, 277] on link "[PERSON_NAME]" at bounding box center [516, 277] width 86 height 14
